Goal: Information Seeking & Learning: Learn about a topic

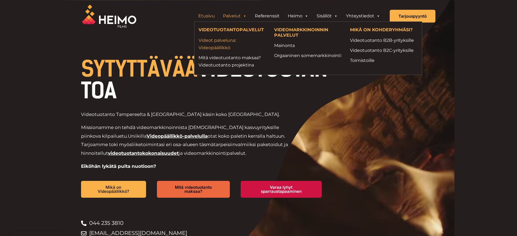
click at [224, 48] on link "Videot palveluna: Videopäällikkö" at bounding box center [232, 44] width 68 height 15
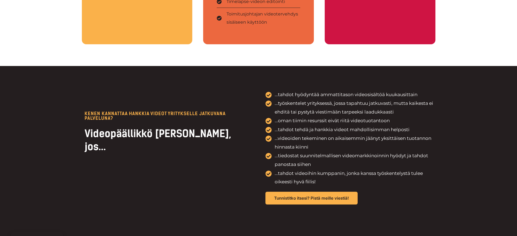
scroll to position [1170, 0]
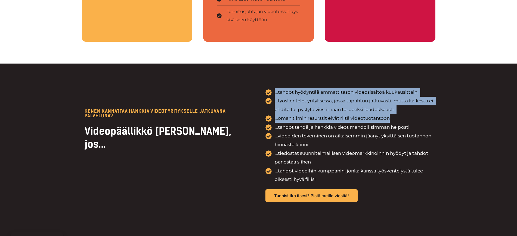
drag, startPoint x: 264, startPoint y: 89, endPoint x: 402, endPoint y: 119, distance: 140.8
click at [402, 119] on div "KENEN KANNATtAA HANKKIA VIDEOT YRITYKSELLE JATKUVANA PALVELUNA? Videopäällikkö …" at bounding box center [258, 145] width 353 height 163
click at [402, 119] on li "...oman tiimin resurssit eivät riitä videotuotantoon" at bounding box center [350, 118] width 170 height 9
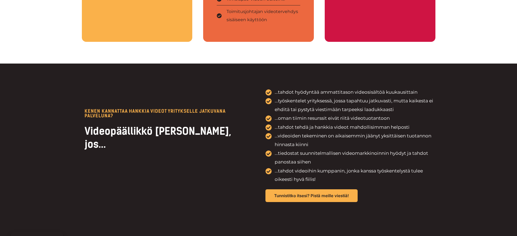
click at [320, 184] on div "...tahdot hyödyntää ammattitason videosisältöä kuukausittain ...työskentelet yr…" at bounding box center [350, 145] width 170 height 114
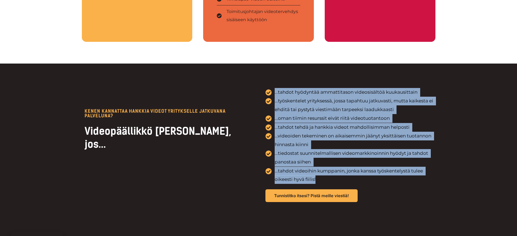
drag, startPoint x: 320, startPoint y: 179, endPoint x: 268, endPoint y: 94, distance: 98.9
click at [268, 94] on ul "...tahdot hyödyntää ammattitason videosisältöä kuukausittain ...työskentelet yr…" at bounding box center [350, 136] width 170 height 96
copy ul "...tahdot hyödyntää ammattitason videosisältöä kuukausittain ...työskentelet yr…"
